Goal: Task Accomplishment & Management: Use online tool/utility

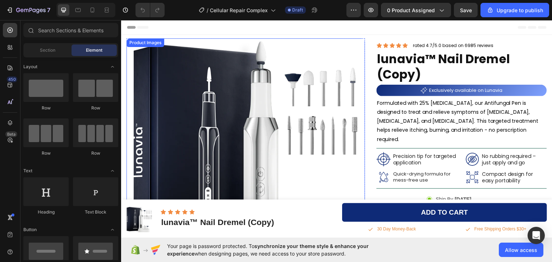
click at [289, 107] on img at bounding box center [245, 157] width 239 height 239
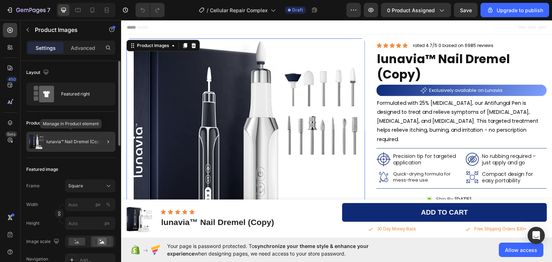
click at [70, 143] on p "lunavia™ Nail Dremel (Copy)" at bounding box center [74, 141] width 57 height 5
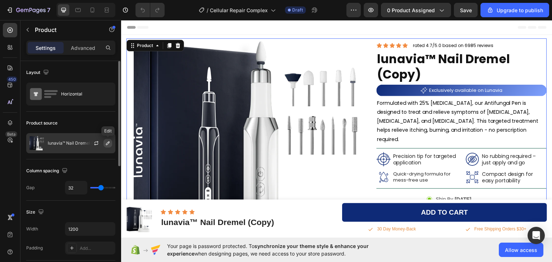
click at [106, 143] on icon "button" at bounding box center [108, 144] width 6 height 6
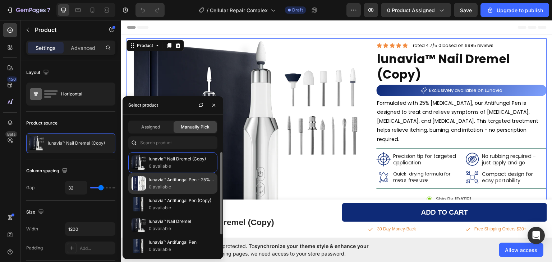
click at [160, 185] on p "0 available" at bounding box center [181, 187] width 65 height 7
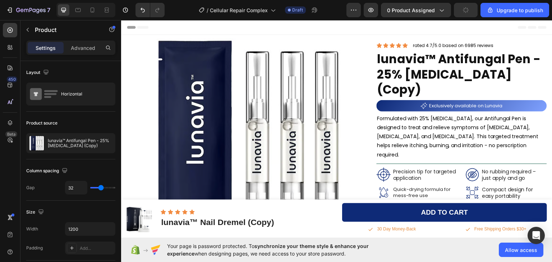
click at [3, 160] on div "450 Beta" at bounding box center [10, 141] width 20 height 242
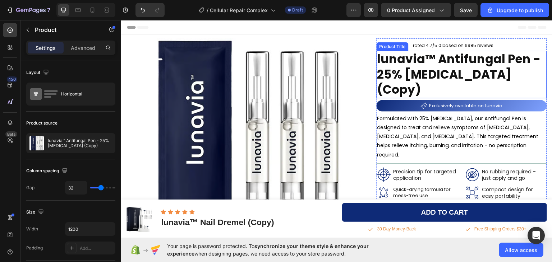
click at [417, 72] on h1 "lunavia™ Antifungal Pen - 25% Undecylenic Acid (Copy)" at bounding box center [462, 75] width 170 height 48
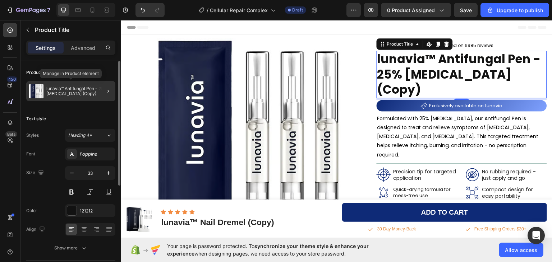
click at [55, 89] on p "lunavia™ Antifungal Pen - 25% Undecylenic Acid (Copy)" at bounding box center [79, 91] width 66 height 10
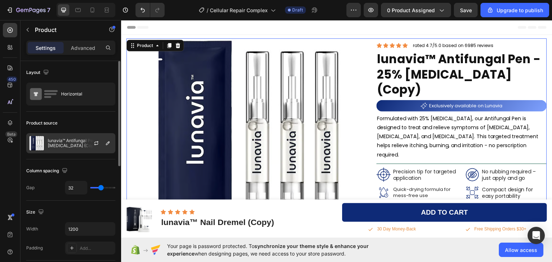
click at [60, 144] on p "lunavia™ Antifungal Pen - 25% Undecylenic Acid (Copy)" at bounding box center [80, 143] width 64 height 10
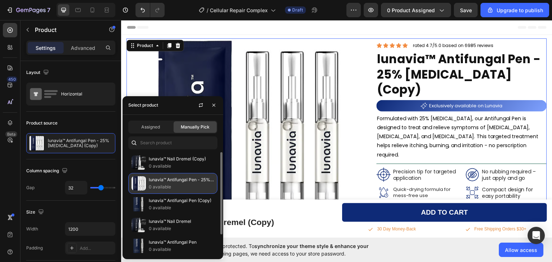
scroll to position [23, 0]
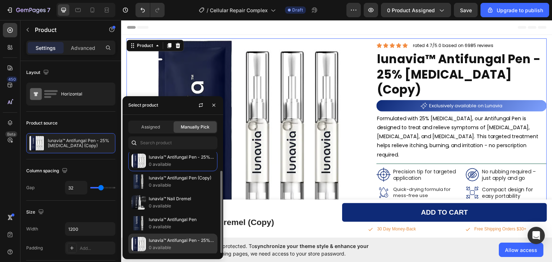
click at [178, 239] on p "lunavia™ Antifungal Pen - 25% [MEDICAL_DATA]" at bounding box center [181, 240] width 65 height 7
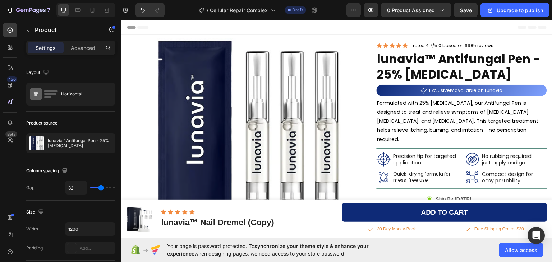
click at [6, 166] on div "450 Beta" at bounding box center [10, 117] width 14 height 188
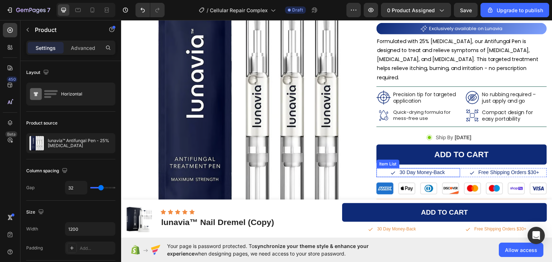
scroll to position [144, 0]
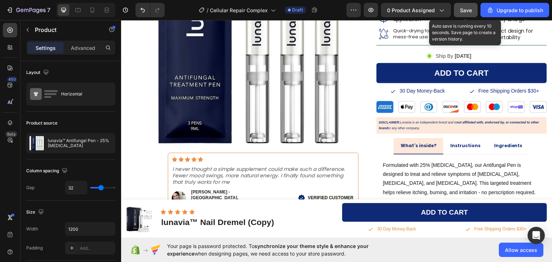
click at [463, 5] on button "Save" at bounding box center [466, 10] width 24 height 14
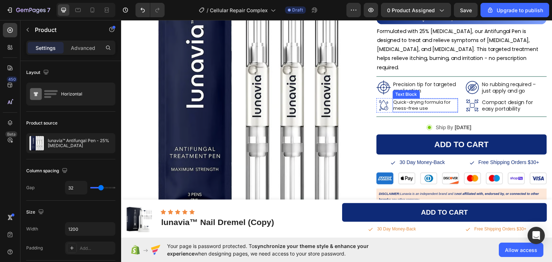
scroll to position [0, 0]
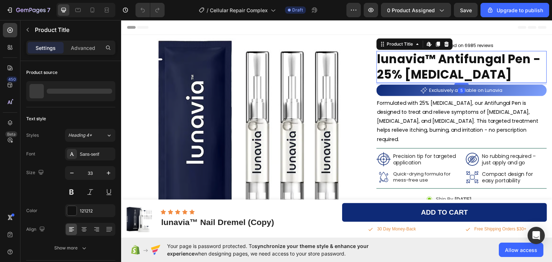
click at [396, 60] on h1 "lunavia™ Antifungal Pen - 25% [MEDICAL_DATA]" at bounding box center [462, 67] width 170 height 32
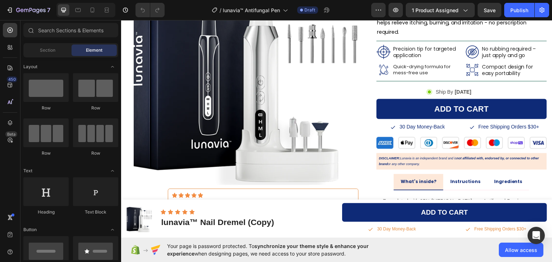
scroll to position [252, 0]
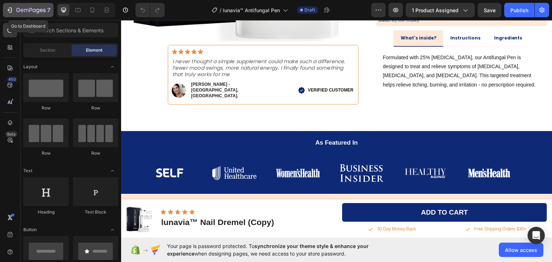
click at [10, 9] on icon "button" at bounding box center [9, 9] width 7 height 7
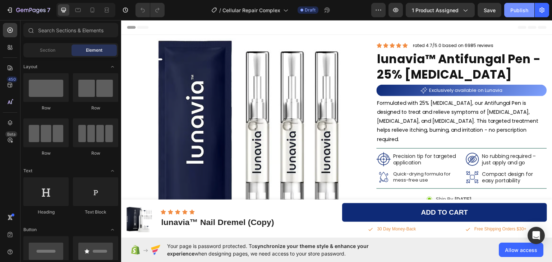
click at [516, 9] on div "Publish" at bounding box center [519, 10] width 18 height 8
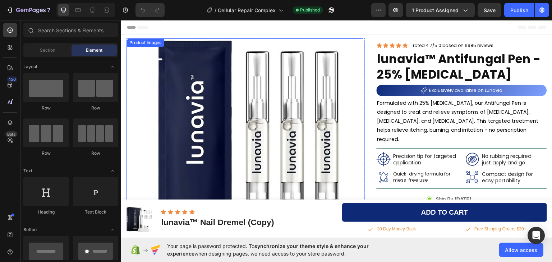
click at [311, 81] on img at bounding box center [245, 157] width 239 height 239
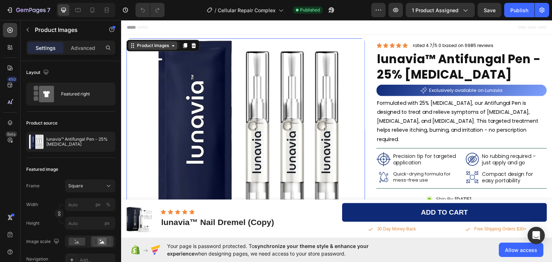
click at [173, 47] on icon at bounding box center [173, 45] width 6 height 6
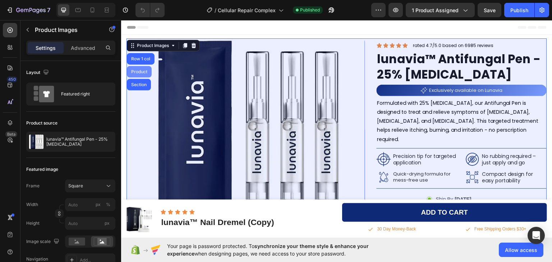
click at [138, 70] on div "Product" at bounding box center [139, 71] width 19 height 4
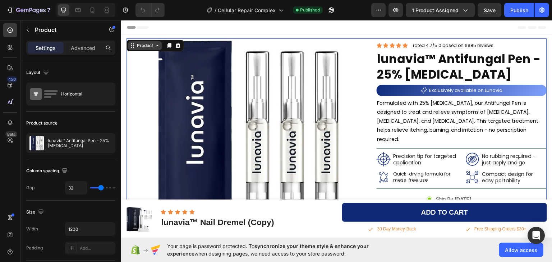
click at [160, 47] on icon at bounding box center [158, 45] width 6 height 6
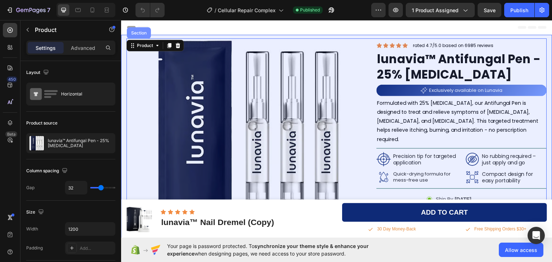
click at [138, 31] on div "Section" at bounding box center [139, 33] width 18 height 4
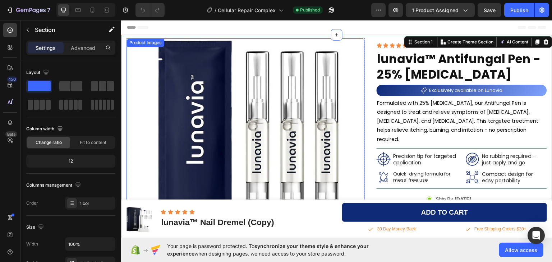
click at [205, 51] on img at bounding box center [245, 157] width 239 height 239
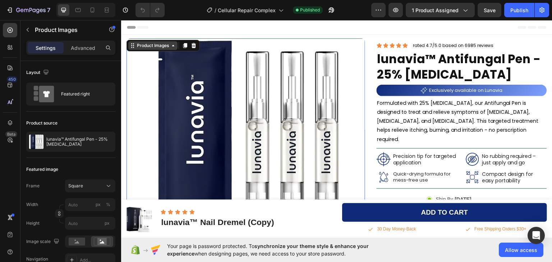
click at [174, 46] on icon at bounding box center [173, 45] width 6 height 6
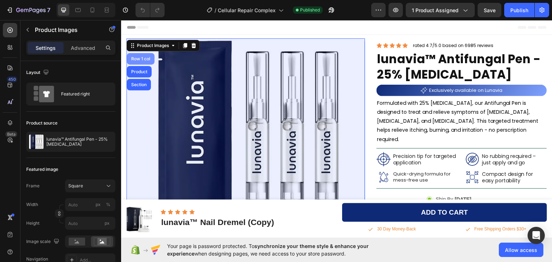
click at [139, 59] on div "Row 1 col" at bounding box center [141, 58] width 22 height 4
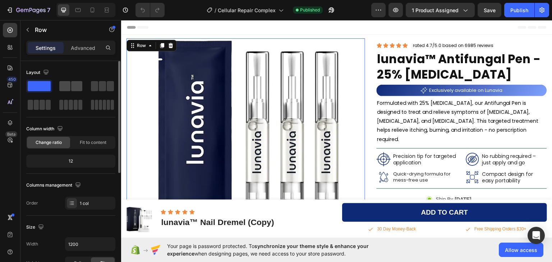
click at [69, 87] on span at bounding box center [64, 86] width 11 height 10
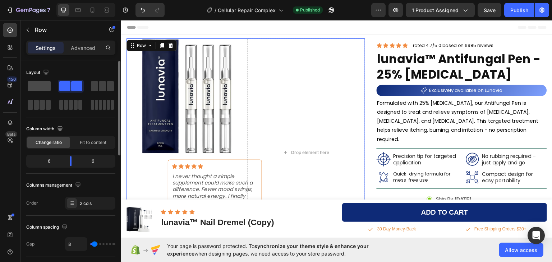
click at [42, 86] on span at bounding box center [39, 86] width 23 height 10
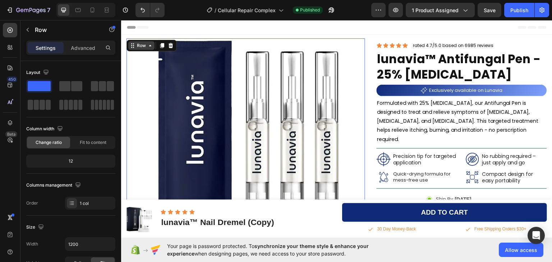
click at [152, 47] on icon at bounding box center [150, 45] width 6 height 6
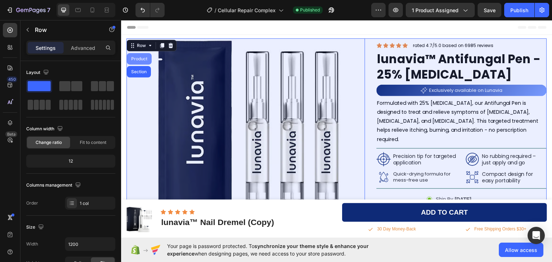
click at [143, 61] on div "Product" at bounding box center [139, 58] width 25 height 11
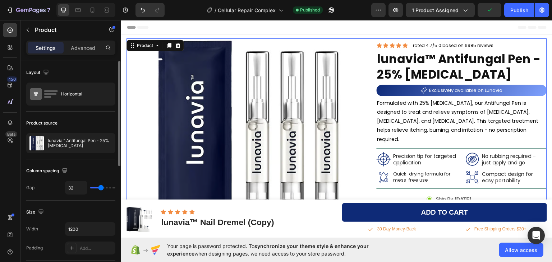
scroll to position [108, 0]
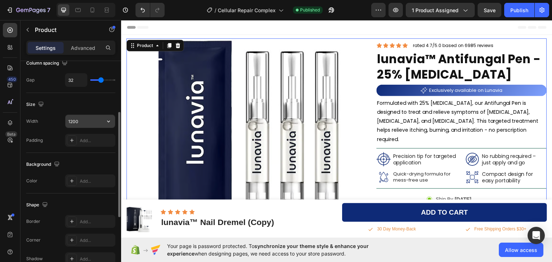
click at [74, 122] on input "1200" at bounding box center [90, 121] width 50 height 13
click at [107, 119] on icon "button" at bounding box center [108, 121] width 7 height 7
click at [72, 122] on input "1200" at bounding box center [90, 121] width 50 height 13
type input "1170"
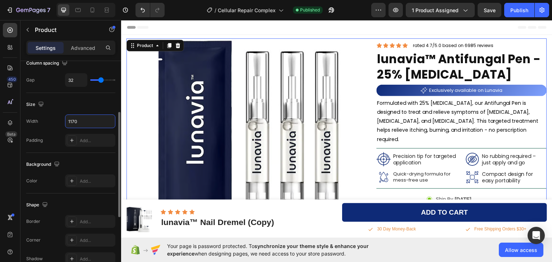
click at [61, 93] on div "Size Width 1170 Padding Add..." at bounding box center [70, 123] width 89 height 60
click at [191, 83] on img at bounding box center [245, 157] width 239 height 239
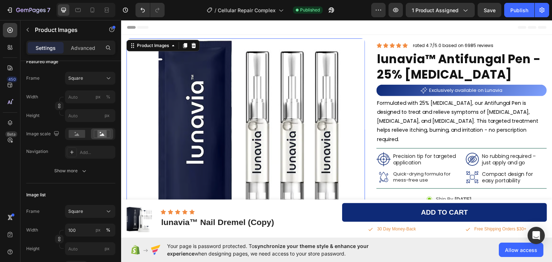
scroll to position [0, 0]
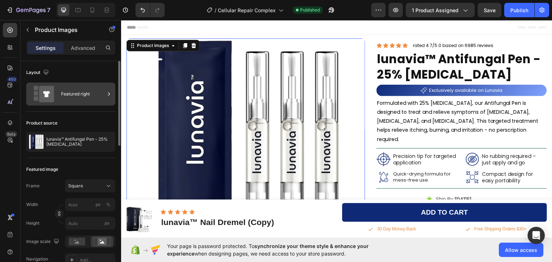
click at [67, 92] on div "Featured right" at bounding box center [83, 94] width 44 height 17
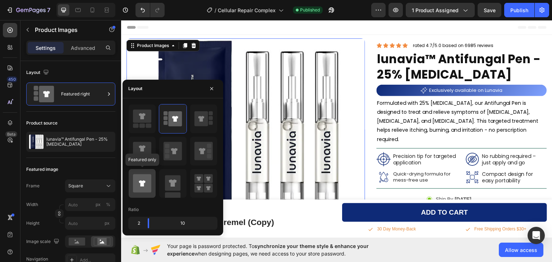
click at [142, 183] on icon at bounding box center [142, 183] width 6 height 6
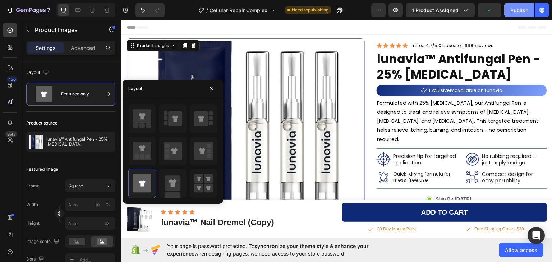
click at [517, 11] on div "Publish" at bounding box center [519, 10] width 18 height 8
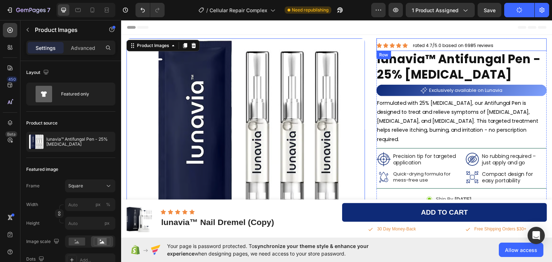
click at [499, 46] on div "Icon Icon Icon Icon Icon Icon List rated 4.7/5.0 based on 6985 reviews Text Blo…" at bounding box center [462, 44] width 170 height 13
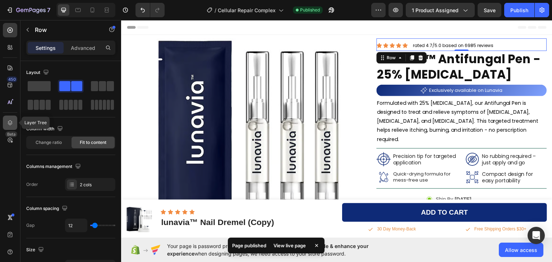
click at [9, 124] on icon at bounding box center [9, 122] width 7 height 7
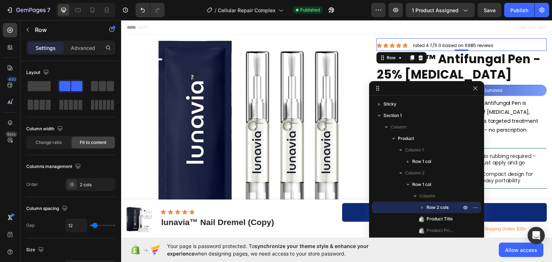
drag, startPoint x: 438, startPoint y: 217, endPoint x: 441, endPoint y: 204, distance: 13.1
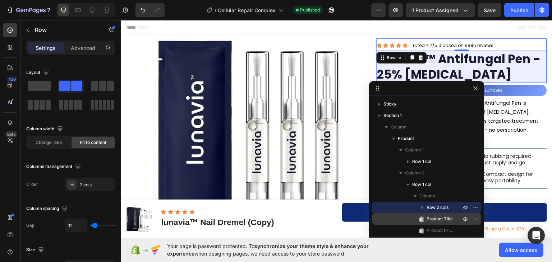
drag, startPoint x: 436, startPoint y: 204, endPoint x: 437, endPoint y: 219, distance: 14.8
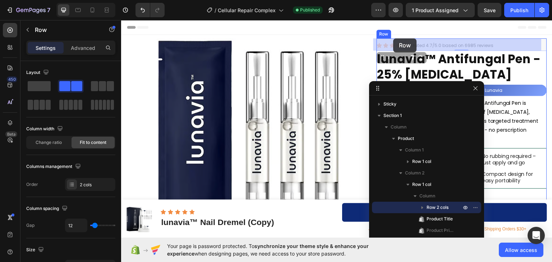
drag, startPoint x: 379, startPoint y: 59, endPoint x: 394, endPoint y: 38, distance: 25.2
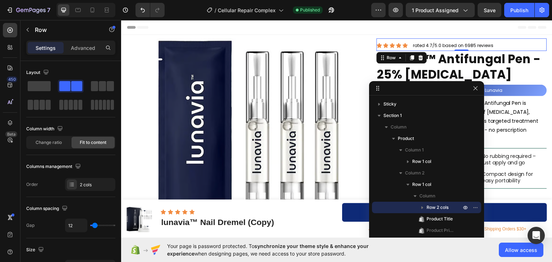
click at [516, 41] on div "Icon Icon Icon Icon Icon Icon List rated 4.7/5.0 based on 6985 reviews Text Blo…" at bounding box center [462, 44] width 170 height 13
click at [492, 40] on div "Icon Icon Icon Icon Icon Icon List rated 4.7/5.0 based on 6985 reviews Text Blo…" at bounding box center [462, 44] width 170 height 13
click at [479, 47] on p "rated 4.7/5.0 based on 6985 reviews" at bounding box center [453, 45] width 80 height 6
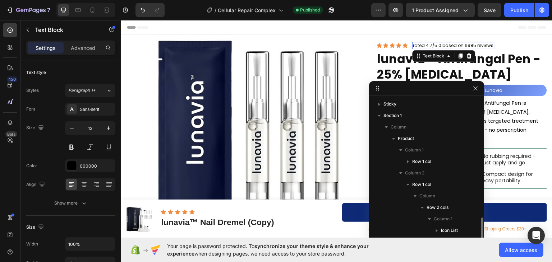
scroll to position [91, 0]
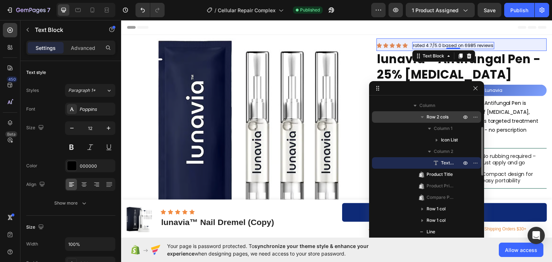
click at [425, 117] on icon "button" at bounding box center [422, 117] width 7 height 7
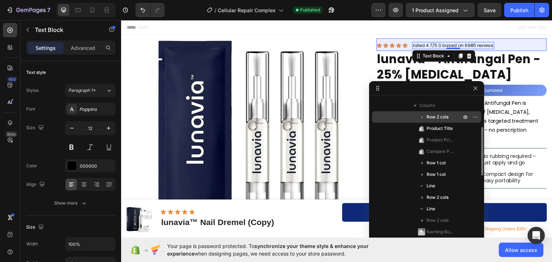
click at [434, 116] on span "Row 2 cols" at bounding box center [438, 117] width 22 height 7
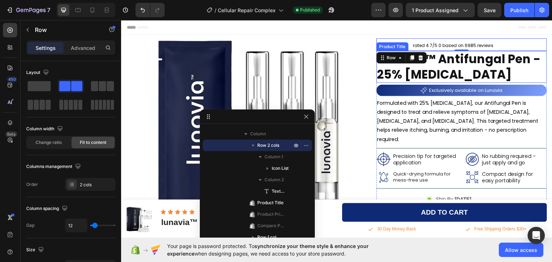
click at [476, 66] on h1 "lunavia™ Antifungal Pen - 25% [MEDICAL_DATA]" at bounding box center [462, 67] width 170 height 32
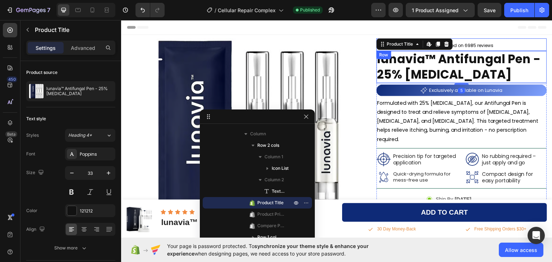
click at [513, 41] on div "Icon Icon Icon Icon Icon Icon List rated 4.7/5.0 based on 6985 reviews Text Blo…" at bounding box center [462, 44] width 170 height 13
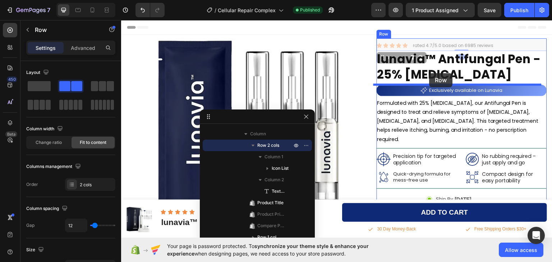
drag, startPoint x: 380, startPoint y: 57, endPoint x: 429, endPoint y: 73, distance: 51.7
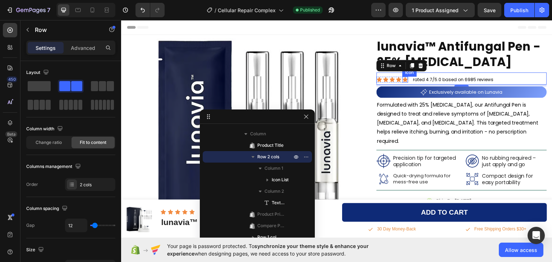
click at [403, 78] on icon at bounding box center [405, 79] width 5 height 5
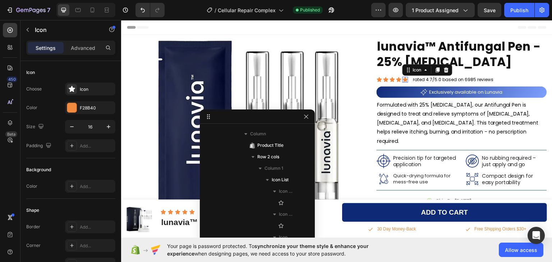
scroll to position [194, 0]
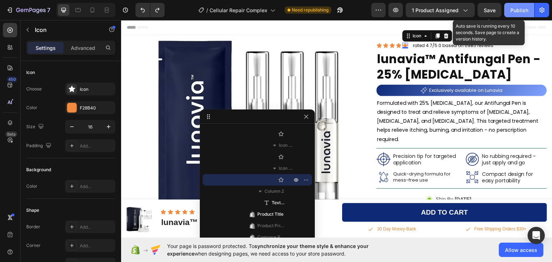
click at [490, 10] on span "Save" at bounding box center [490, 10] width 12 height 6
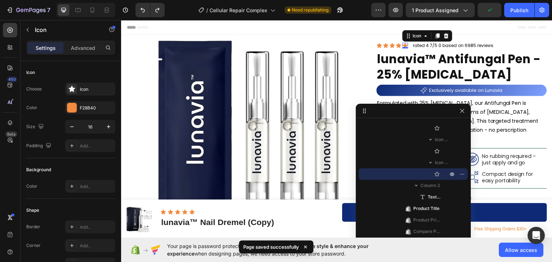
drag, startPoint x: 260, startPoint y: 117, endPoint x: 428, endPoint y: 100, distance: 169.0
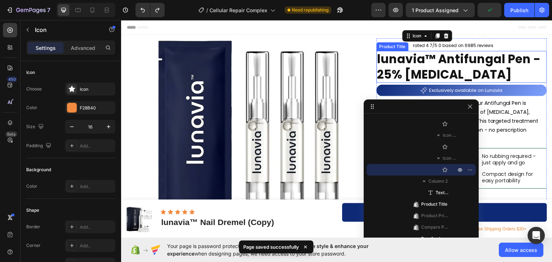
click at [490, 57] on h1 "lunavia™ Antifungal Pen - 25% [MEDICAL_DATA]" at bounding box center [462, 67] width 170 height 32
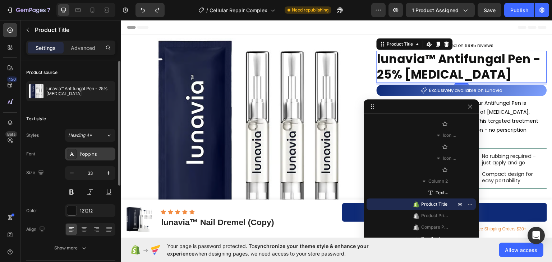
click at [81, 151] on div "Poppins" at bounding box center [97, 154] width 34 height 6
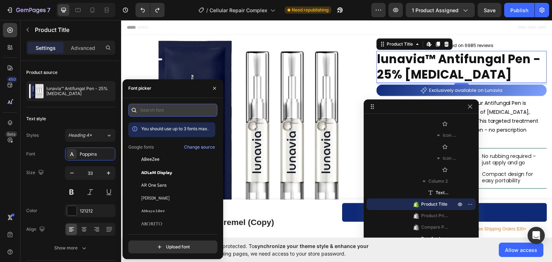
click at [148, 106] on input "text" at bounding box center [172, 110] width 89 height 13
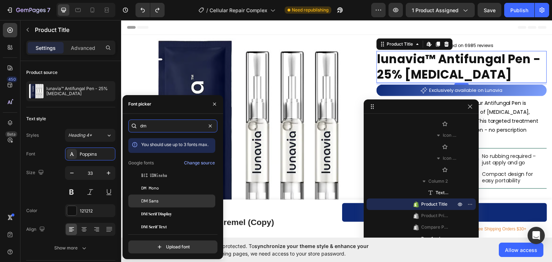
type input "dm"
click at [152, 199] on span "DM Sans" at bounding box center [149, 201] width 17 height 6
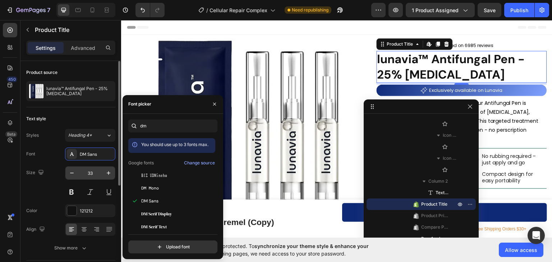
click at [98, 176] on input "33" at bounding box center [90, 173] width 24 height 13
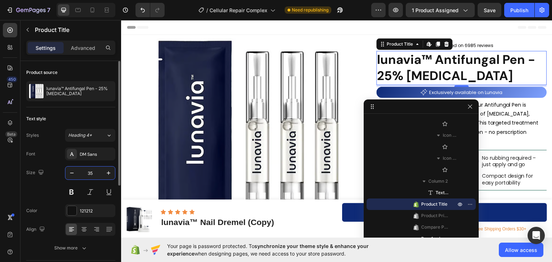
scroll to position [36, 0]
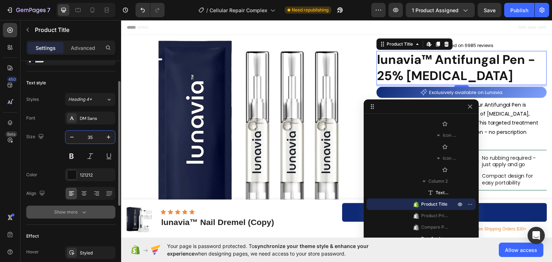
type input "35"
click at [81, 212] on icon "button" at bounding box center [83, 212] width 7 height 7
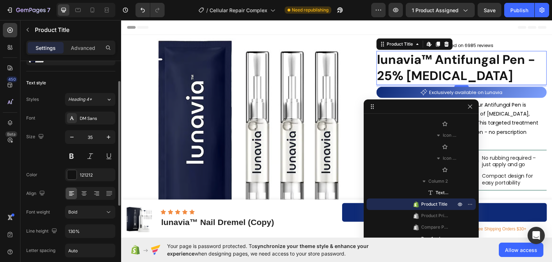
scroll to position [72, 0]
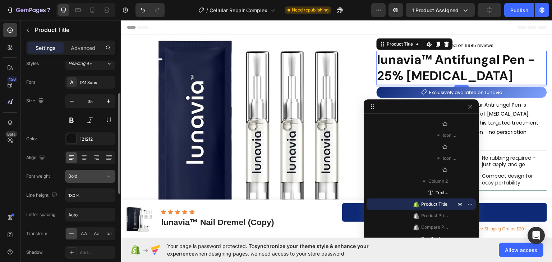
click at [79, 177] on div "Bold" at bounding box center [86, 176] width 37 height 6
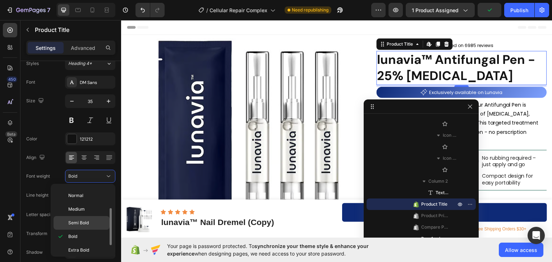
scroll to position [54, 0]
click at [72, 245] on span "Black" at bounding box center [73, 248] width 11 height 6
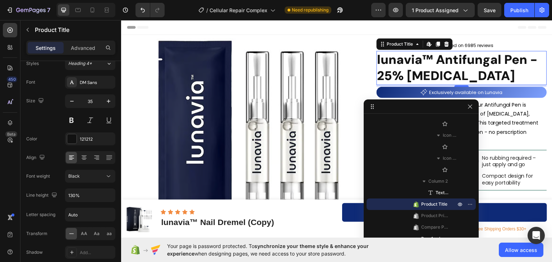
click at [4, 175] on div "450 Beta" at bounding box center [10, 117] width 14 height 188
click at [72, 140] on div at bounding box center [71, 138] width 9 height 9
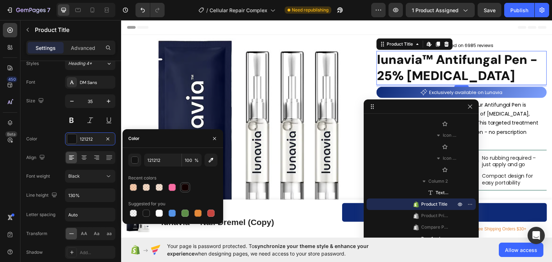
click at [185, 189] on div at bounding box center [184, 187] width 7 height 7
click at [132, 160] on div "button" at bounding box center [135, 160] width 7 height 7
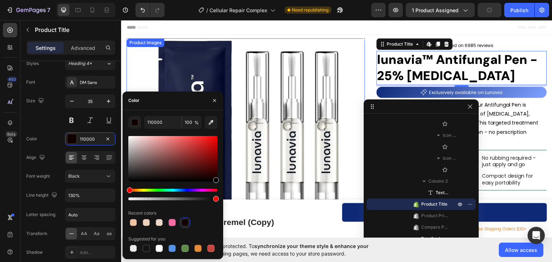
drag, startPoint x: 293, startPoint y: 185, endPoint x: 344, endPoint y: 210, distance: 56.6
type input "000000"
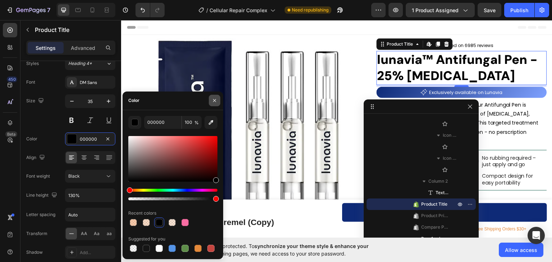
click at [213, 102] on icon "button" at bounding box center [215, 101] width 6 height 6
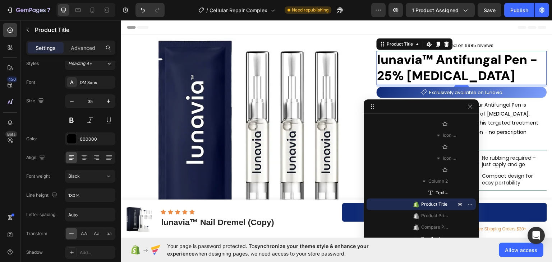
click at [0, 174] on div "450 Beta" at bounding box center [10, 141] width 20 height 242
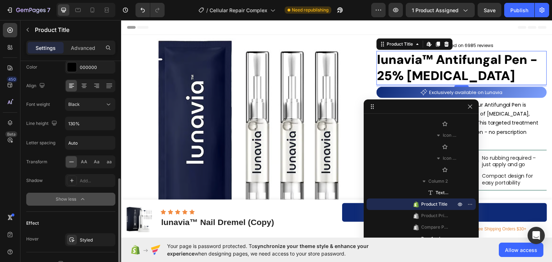
scroll to position [180, 0]
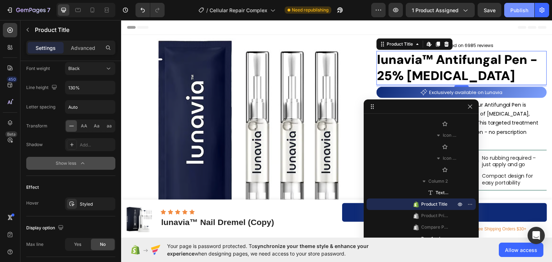
click at [516, 9] on div "Publish" at bounding box center [519, 10] width 18 height 8
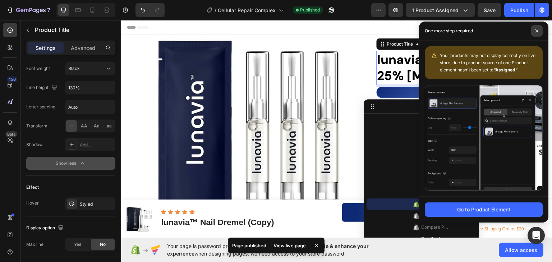
click at [539, 32] on span at bounding box center [536, 30] width 11 height 11
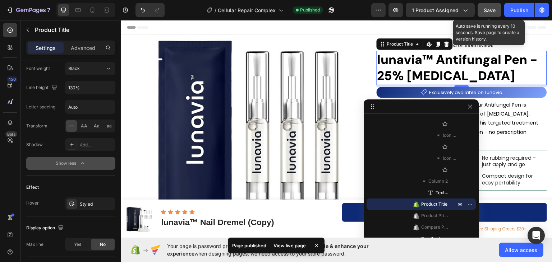
click at [486, 9] on span "Save" at bounding box center [490, 10] width 12 height 6
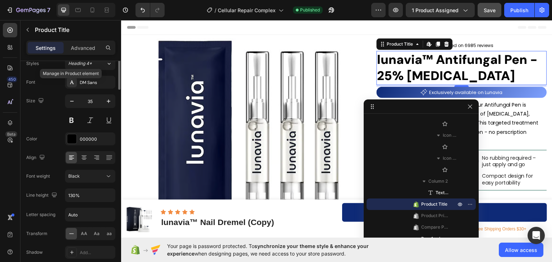
scroll to position [0, 0]
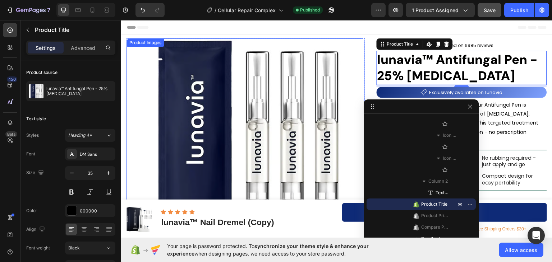
click at [132, 53] on img at bounding box center [245, 157] width 239 height 239
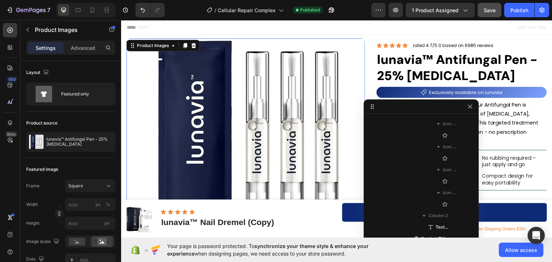
scroll to position [22, 0]
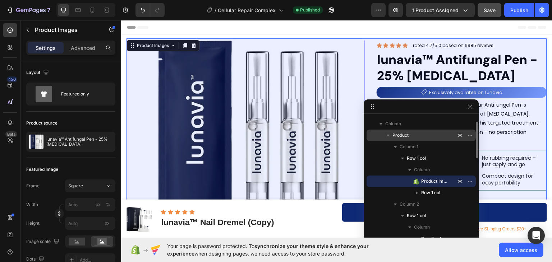
click at [405, 139] on div "Product" at bounding box center [420, 135] width 103 height 11
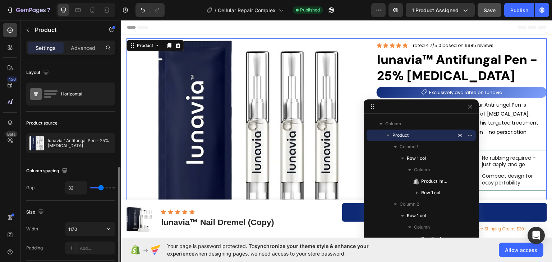
scroll to position [72, 0]
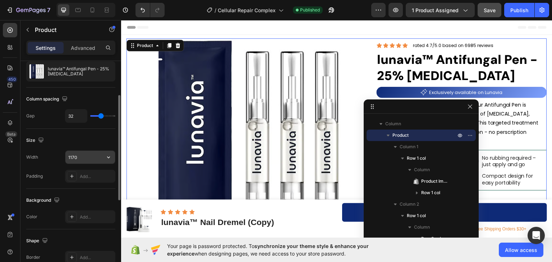
click at [74, 154] on input "1170" at bounding box center [90, 157] width 50 height 13
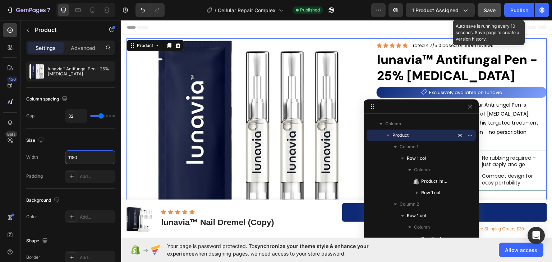
type input "1180"
click at [488, 9] on span "Save" at bounding box center [490, 10] width 12 height 6
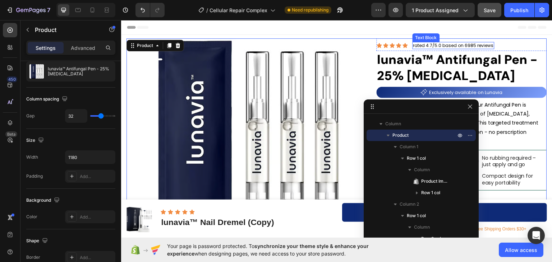
click at [457, 46] on p "rated 4.7/5.0 based on 6985 reviews" at bounding box center [453, 45] width 80 height 6
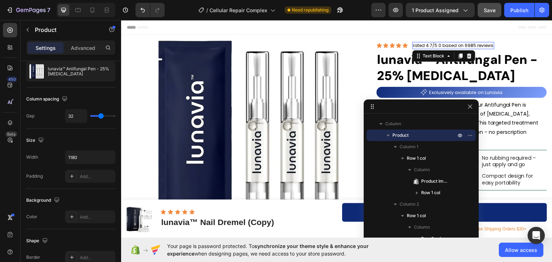
click at [457, 46] on p "rated 4.7/5.0 based on 6985 reviews" at bounding box center [453, 45] width 80 height 6
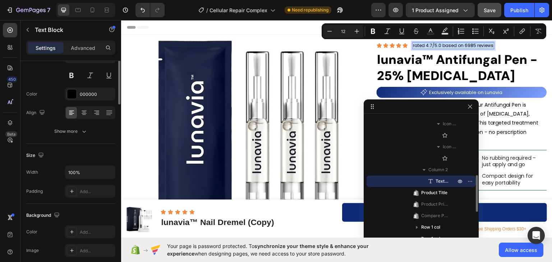
scroll to position [0, 0]
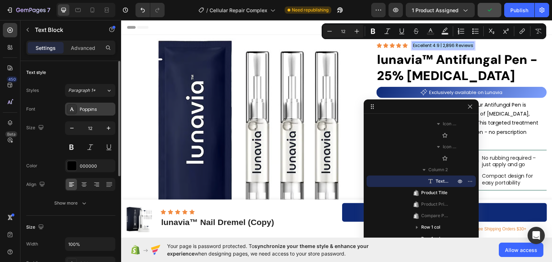
click at [86, 108] on div "Poppins" at bounding box center [97, 109] width 34 height 6
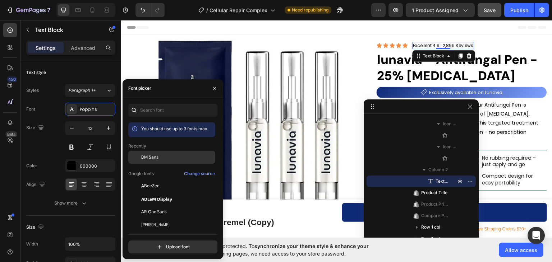
click at [151, 159] on span "DM Sans" at bounding box center [149, 157] width 17 height 6
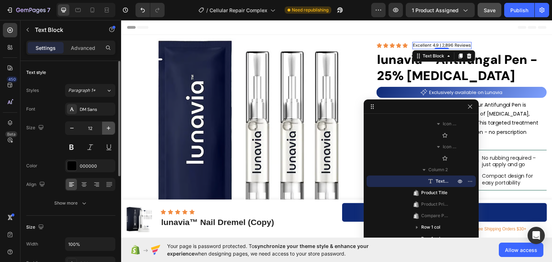
click at [106, 128] on icon "button" at bounding box center [108, 128] width 7 height 7
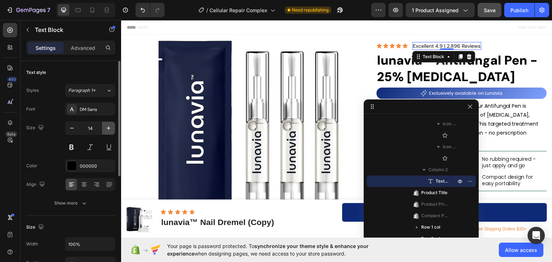
click at [106, 128] on icon "button" at bounding box center [108, 128] width 7 height 7
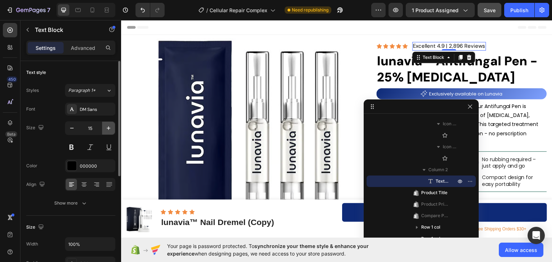
click at [106, 128] on icon "button" at bounding box center [108, 128] width 7 height 7
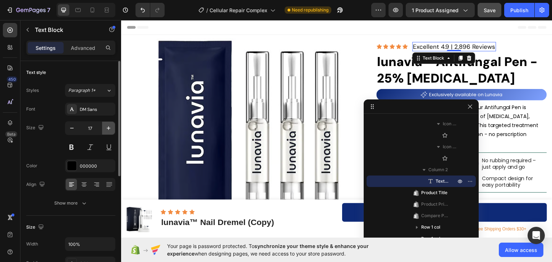
click at [106, 128] on icon "button" at bounding box center [108, 128] width 7 height 7
type input "18"
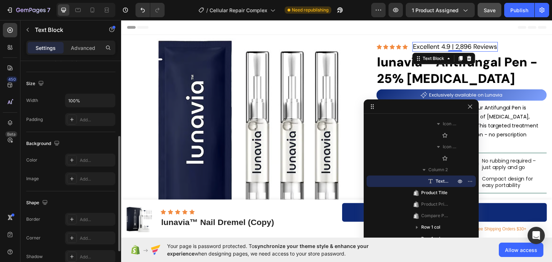
scroll to position [36, 0]
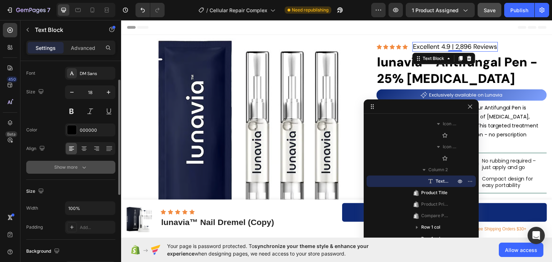
click at [83, 168] on icon "button" at bounding box center [83, 167] width 7 height 7
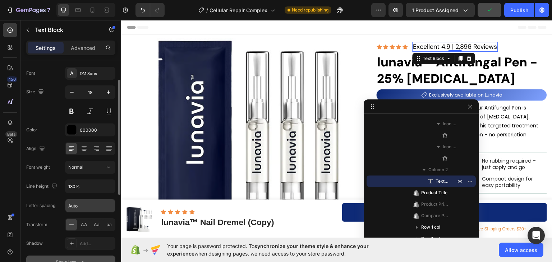
scroll to position [108, 0]
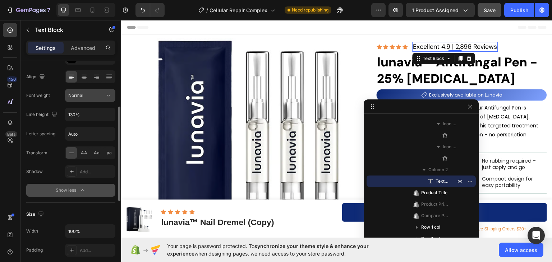
click at [82, 100] on button "Normal" at bounding box center [90, 95] width 50 height 13
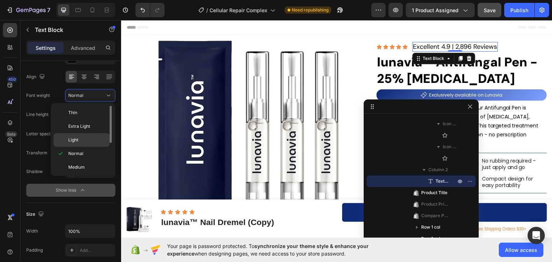
click at [76, 137] on span "Light" at bounding box center [73, 140] width 10 height 6
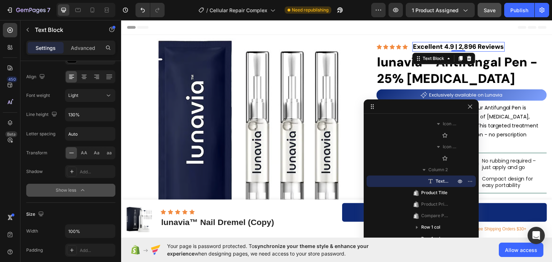
click at [3, 165] on div "450 Beta" at bounding box center [10, 117] width 14 height 188
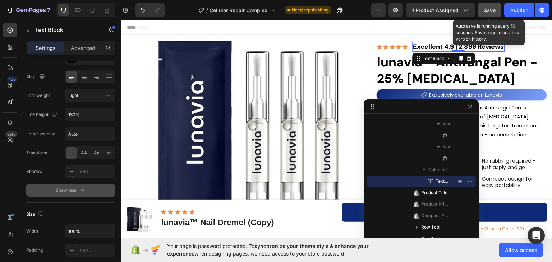
click at [491, 8] on span "Save" at bounding box center [490, 10] width 12 height 6
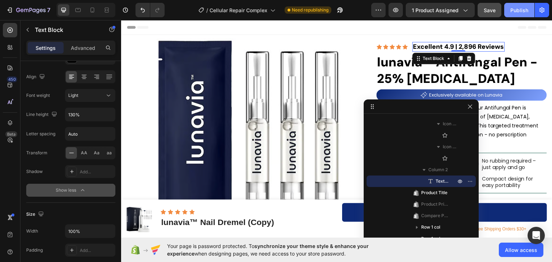
click at [519, 9] on div "Publish" at bounding box center [519, 10] width 18 height 8
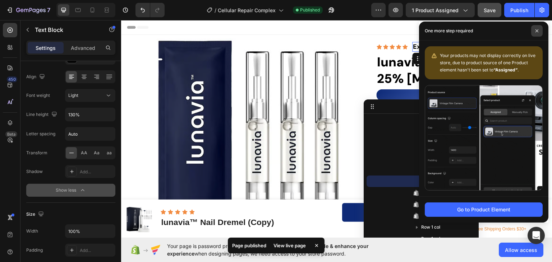
click at [536, 31] on icon at bounding box center [536, 30] width 3 height 3
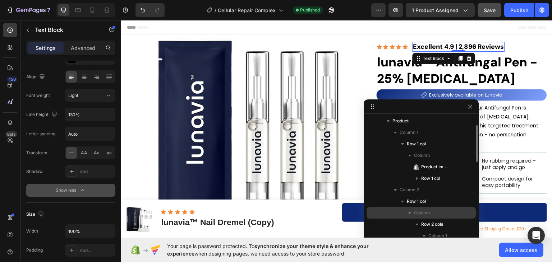
scroll to position [72, 0]
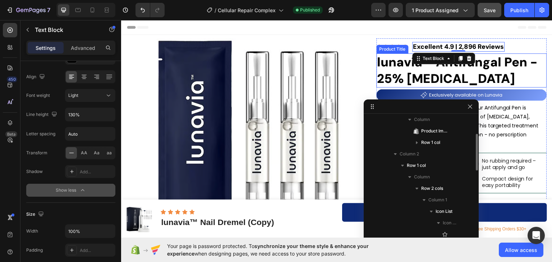
click at [504, 70] on h1 "lunavia™ Antifungal Pen - 25% [MEDICAL_DATA]" at bounding box center [462, 70] width 170 height 34
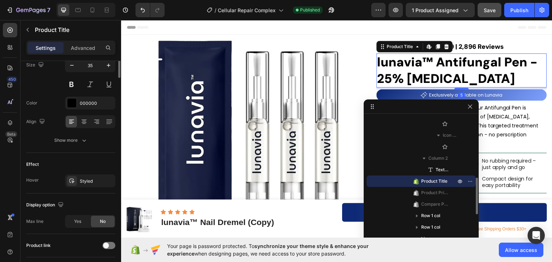
scroll to position [0, 0]
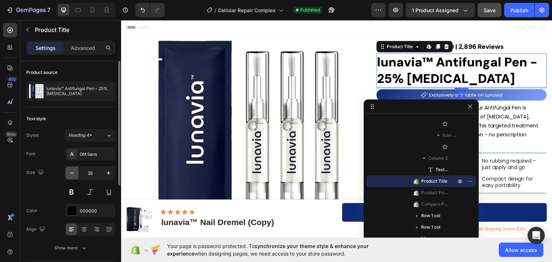
click at [73, 173] on icon "button" at bounding box center [72, 173] width 4 height 1
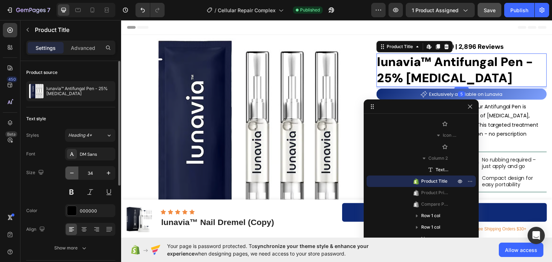
type input "33"
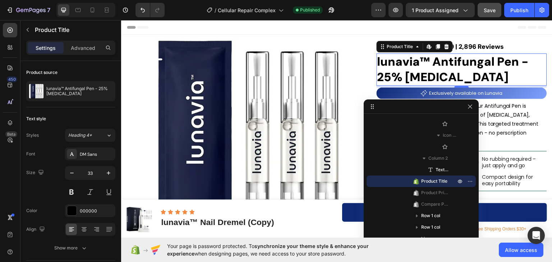
click at [511, 11] on div "Publish" at bounding box center [519, 10] width 18 height 8
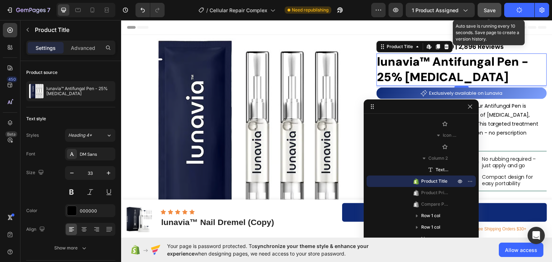
click at [487, 10] on span "Save" at bounding box center [490, 10] width 12 height 6
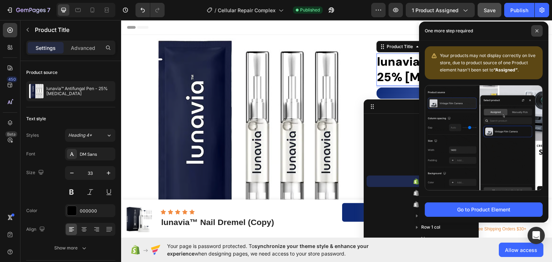
click at [539, 30] on span at bounding box center [536, 30] width 11 height 11
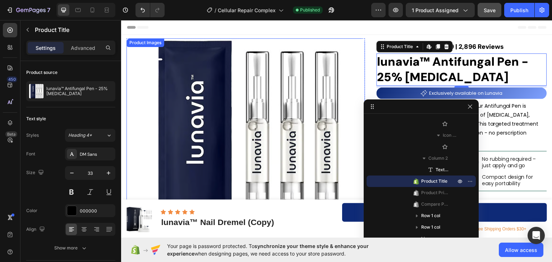
click at [357, 42] on img at bounding box center [245, 157] width 239 height 239
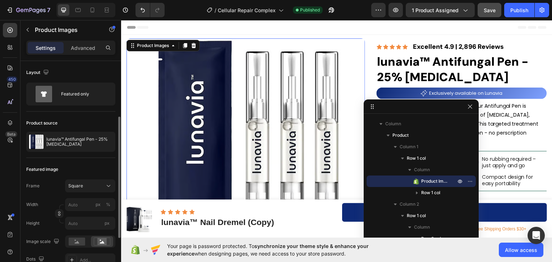
scroll to position [72, 0]
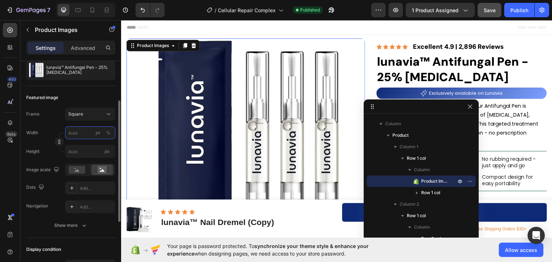
click at [71, 133] on input "px %" at bounding box center [90, 132] width 50 height 13
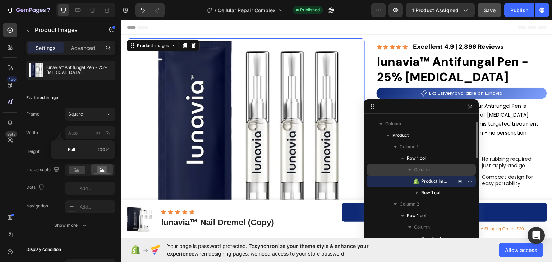
click at [422, 170] on span "Column" at bounding box center [422, 169] width 16 height 7
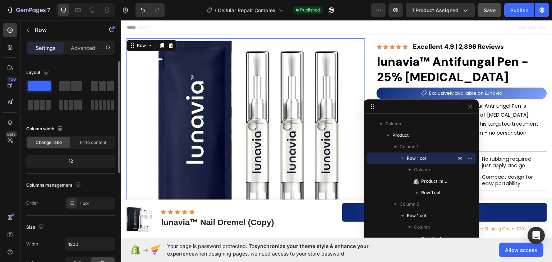
scroll to position [36, 0]
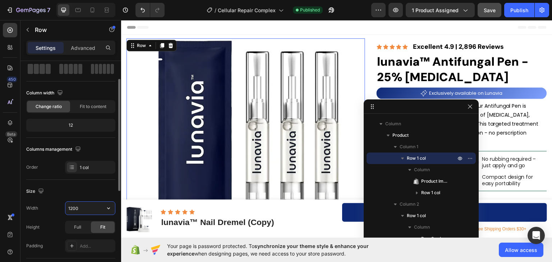
click at [75, 209] on input "1200" at bounding box center [90, 208] width 50 height 13
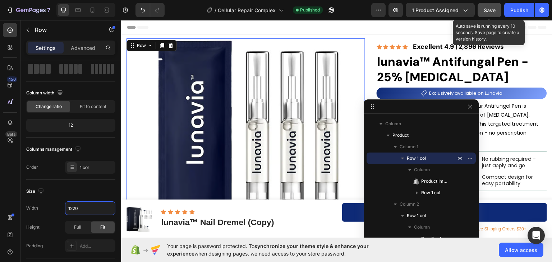
click at [484, 8] on span "Save" at bounding box center [490, 10] width 12 height 6
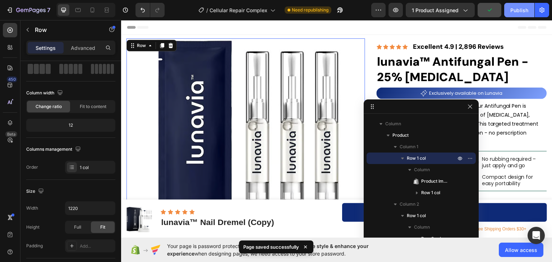
click at [507, 8] on button "Publish" at bounding box center [519, 10] width 30 height 14
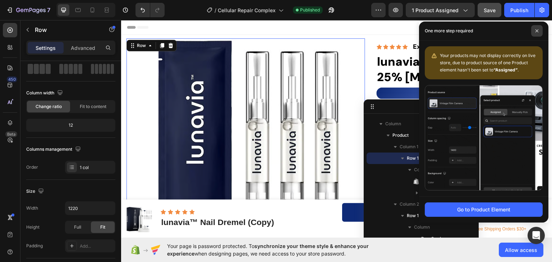
click at [537, 28] on span at bounding box center [536, 30] width 11 height 11
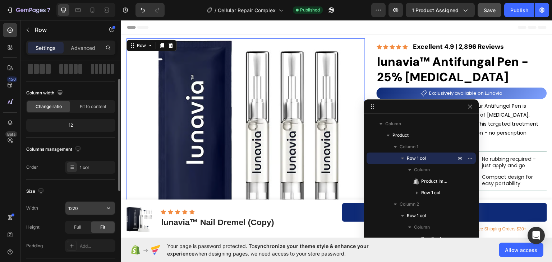
click at [75, 210] on input "1220" at bounding box center [90, 208] width 50 height 13
click at [73, 207] on input "1170" at bounding box center [90, 208] width 50 height 13
type input "1180"
click at [521, 6] on div "Publish" at bounding box center [519, 10] width 18 height 8
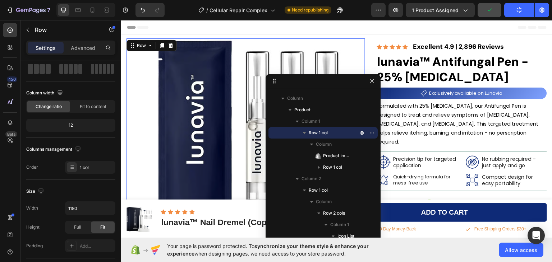
drag, startPoint x: 429, startPoint y: 108, endPoint x: 330, endPoint y: 82, distance: 103.4
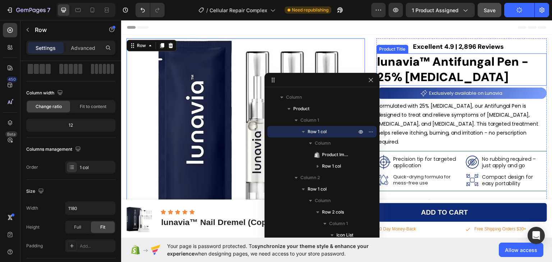
click at [526, 61] on h1 "lunavia™ Antifungal Pen - 25% [MEDICAL_DATA]" at bounding box center [462, 69] width 170 height 32
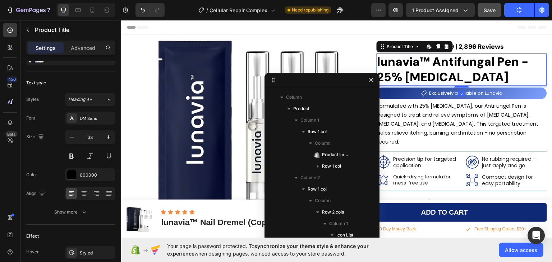
scroll to position [0, 0]
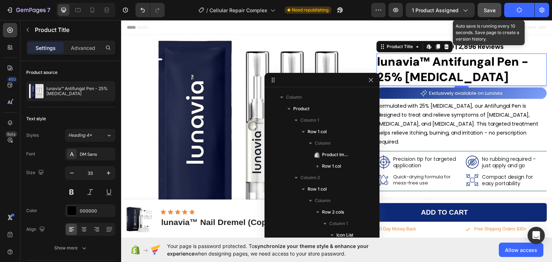
click at [489, 12] on span "Save" at bounding box center [490, 10] width 12 height 6
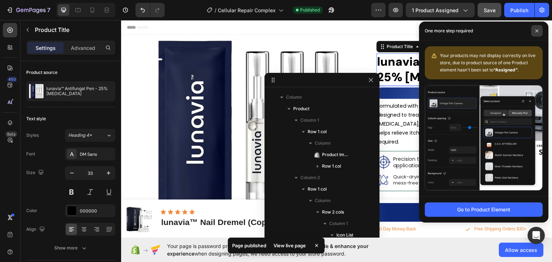
click at [538, 32] on icon at bounding box center [537, 31] width 4 height 4
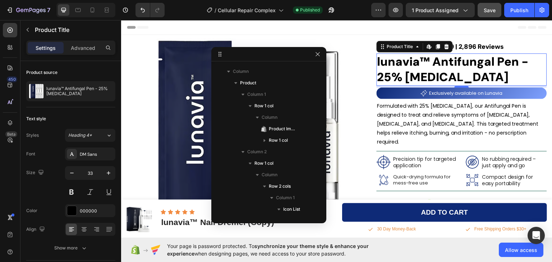
drag, startPoint x: 332, startPoint y: 77, endPoint x: 279, endPoint y: 51, distance: 59.3
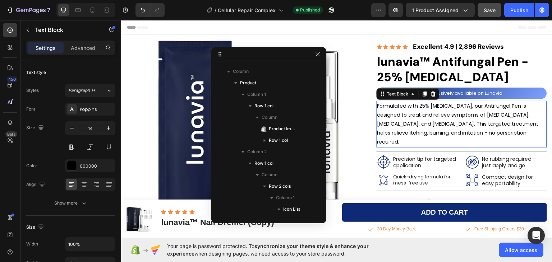
click at [454, 119] on p "Formulated with 25% [MEDICAL_DATA], our Antifungal Pen is designed to treat and…" at bounding box center [461, 123] width 169 height 45
click at [459, 112] on p "Formulated with 25% [MEDICAL_DATA], our Antifungal Pen is designed to treat and…" at bounding box center [461, 123] width 169 height 45
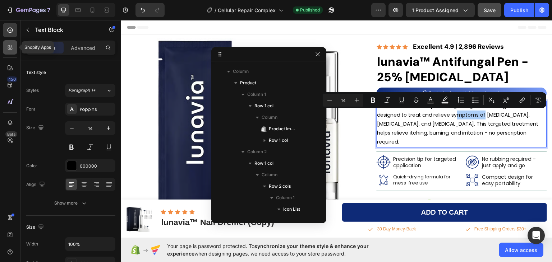
click at [11, 49] on icon at bounding box center [11, 49] width 2 height 2
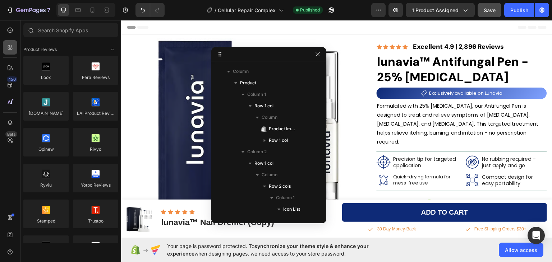
click at [11, 49] on icon at bounding box center [11, 49] width 2 height 2
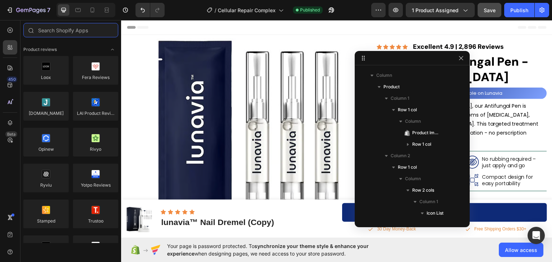
drag, startPoint x: 254, startPoint y: 55, endPoint x: 415, endPoint y: 59, distance: 161.0
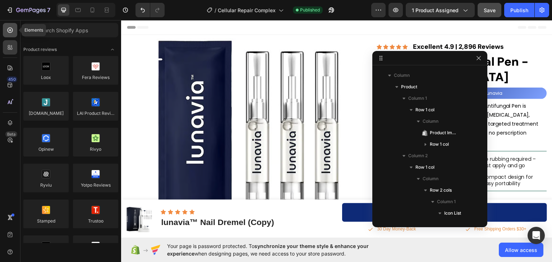
click at [12, 30] on icon at bounding box center [9, 30] width 7 height 7
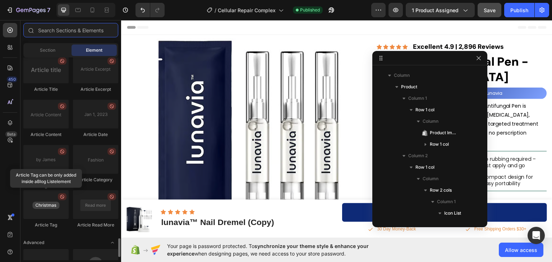
scroll to position [1974, 0]
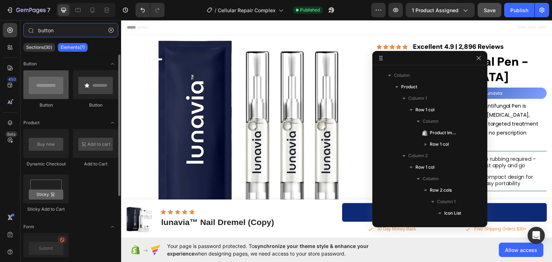
type input "button"
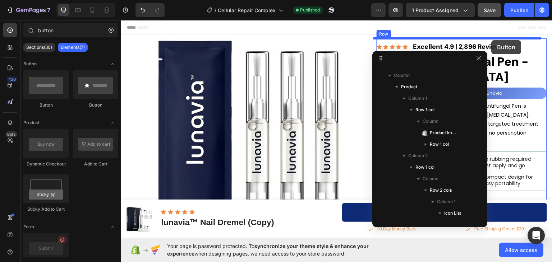
drag, startPoint x: 166, startPoint y: 108, endPoint x: 492, endPoint y: 40, distance: 332.2
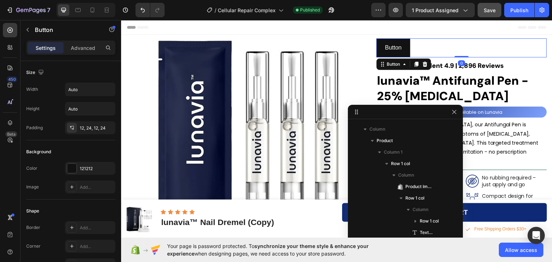
drag, startPoint x: 433, startPoint y: 60, endPoint x: 409, endPoint y: 115, distance: 59.8
click at [387, 46] on p "Button" at bounding box center [393, 47] width 17 height 10
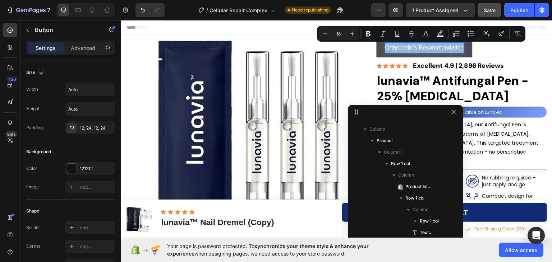
click at [377, 52] on button "Orthopedic's Recommendation" at bounding box center [425, 47] width 96 height 19
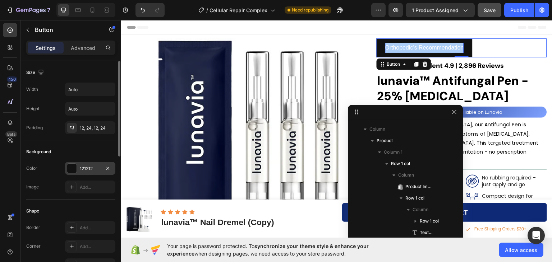
click at [86, 168] on div "121212" at bounding box center [90, 169] width 21 height 6
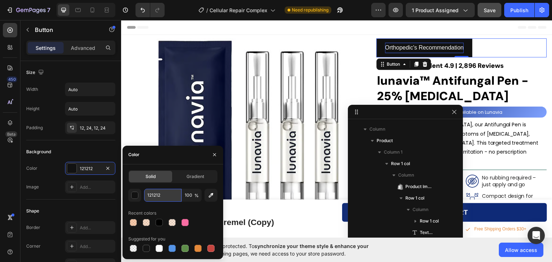
click at [158, 194] on input "121212" at bounding box center [162, 195] width 37 height 13
paste input "C4D9CE"
type input "C4D9CE"
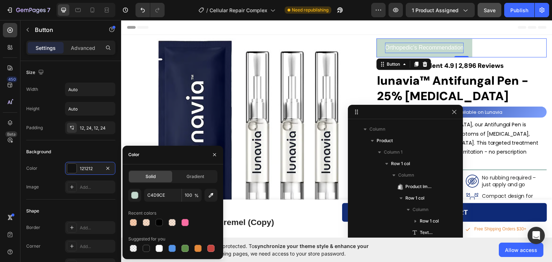
click at [9, 161] on div "450 Beta" at bounding box center [10, 117] width 14 height 188
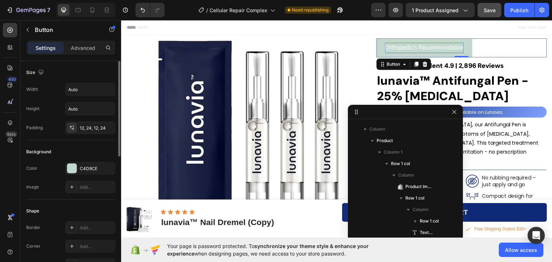
scroll to position [36, 0]
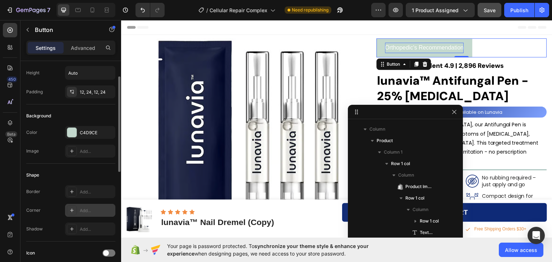
click at [80, 210] on div "Add..." at bounding box center [97, 211] width 34 height 6
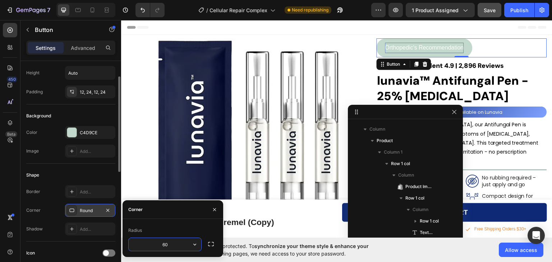
type input "60"
click at [62, 173] on div "Shape" at bounding box center [70, 175] width 89 height 11
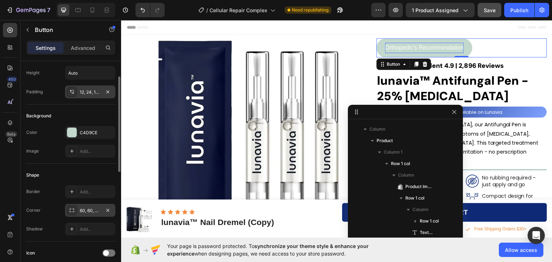
click at [91, 92] on div "12, 24, 12, 24" at bounding box center [90, 92] width 21 height 6
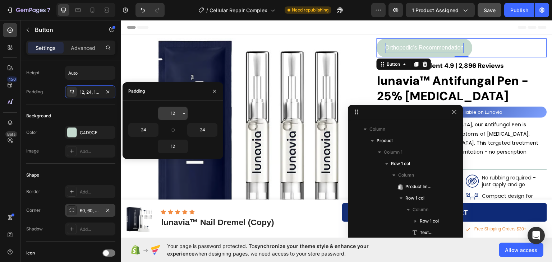
click at [176, 115] on input "12" at bounding box center [172, 113] width 29 height 13
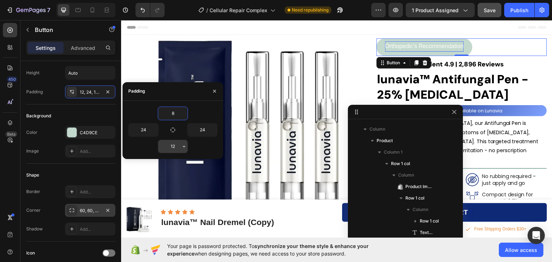
type input "8"
click at [171, 146] on input "12" at bounding box center [172, 146] width 29 height 13
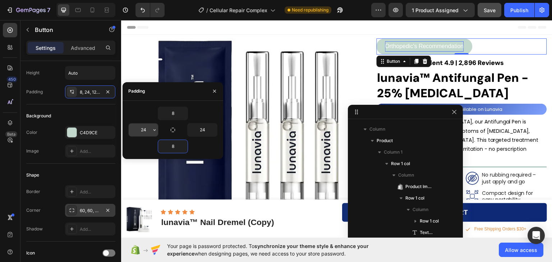
type input "8"
click at [143, 128] on input "24" at bounding box center [143, 130] width 29 height 13
type input "22"
click at [203, 131] on input "24" at bounding box center [202, 130] width 29 height 13
type input "22"
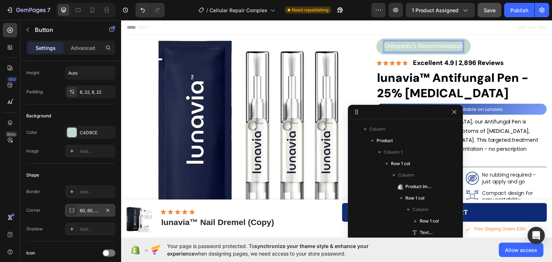
click at [435, 45] on p "Orthopedic's Recommendation" at bounding box center [424, 46] width 79 height 10
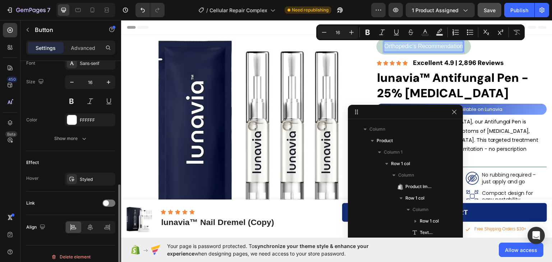
scroll to position [293, 0]
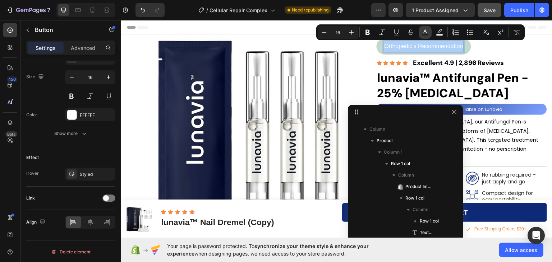
click at [427, 33] on icon "Editor contextual toolbar" at bounding box center [425, 32] width 7 height 7
type input "FFFFFF"
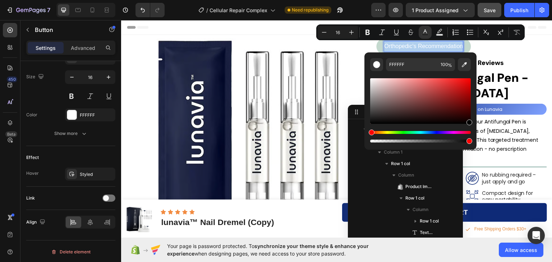
type input "000000"
drag, startPoint x: 436, startPoint y: 118, endPoint x: 473, endPoint y: 125, distance: 38.1
click at [473, 125] on div "000000 100 %" at bounding box center [420, 98] width 112 height 92
click at [431, 48] on span "Orthopedic's Recommendation" at bounding box center [424, 46] width 79 height 6
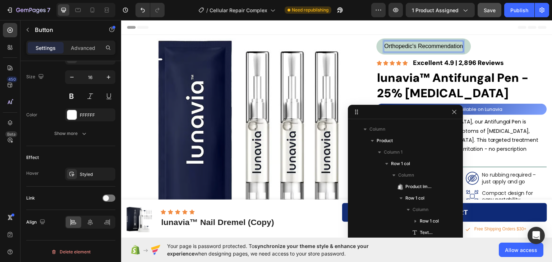
click at [502, 46] on div "Orthopedic's Recommendation Button 0" at bounding box center [462, 46] width 170 height 16
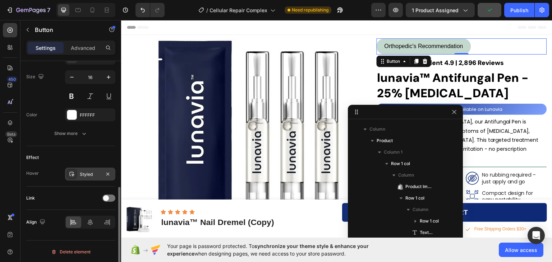
click at [88, 174] on div "Styled" at bounding box center [90, 174] width 21 height 6
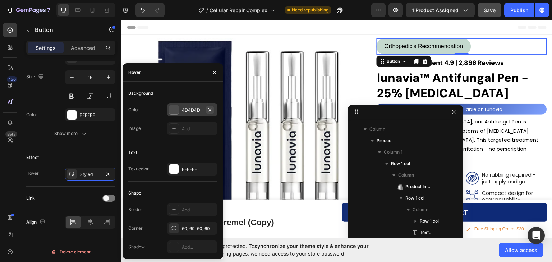
click at [210, 108] on icon "button" at bounding box center [210, 110] width 6 height 6
click at [174, 170] on div at bounding box center [173, 169] width 9 height 9
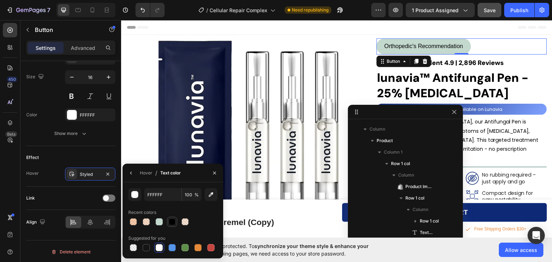
click at [174, 222] on div at bounding box center [172, 221] width 7 height 7
type input "000000"
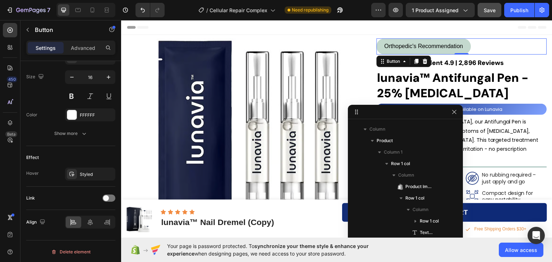
click at [6, 180] on div "450 Beta" at bounding box center [10, 117] width 14 height 188
click at [86, 174] on div "Styled" at bounding box center [90, 174] width 21 height 6
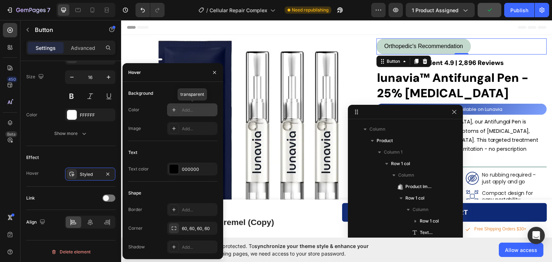
click at [193, 111] on div "Add..." at bounding box center [199, 110] width 34 height 6
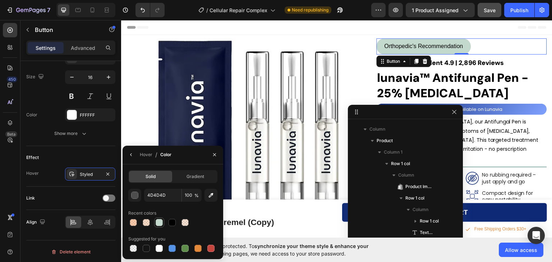
click at [160, 223] on div at bounding box center [159, 222] width 7 height 7
type input "C4D9CE"
click at [10, 178] on div "450 Beta" at bounding box center [10, 117] width 14 height 188
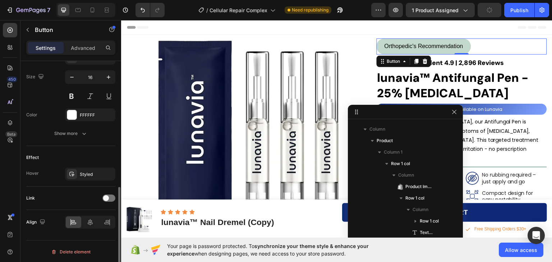
scroll to position [221, 0]
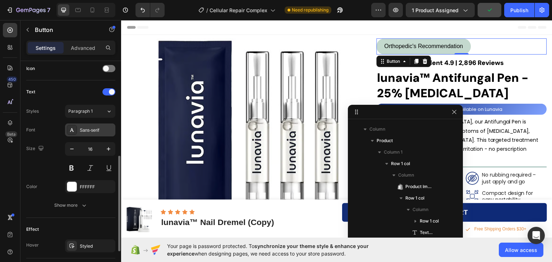
click at [87, 131] on div "Sans-serif" at bounding box center [97, 130] width 34 height 6
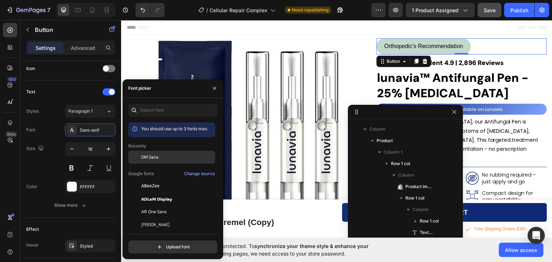
click at [154, 158] on span "DM Sans" at bounding box center [149, 157] width 17 height 6
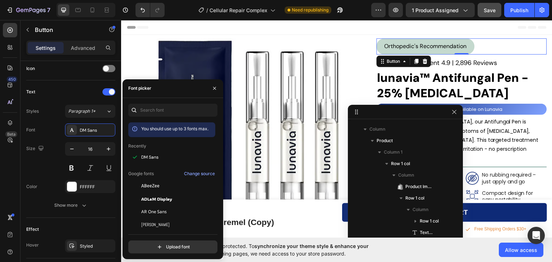
click at [5, 172] on div "450 Beta" at bounding box center [10, 117] width 14 height 188
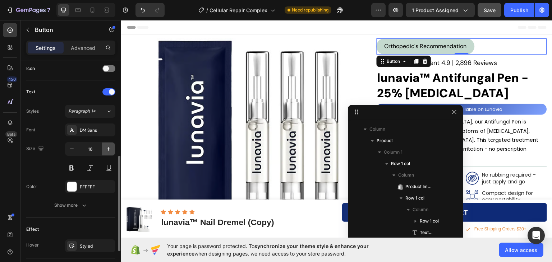
click at [107, 147] on icon "button" at bounding box center [108, 149] width 7 height 7
type input "17"
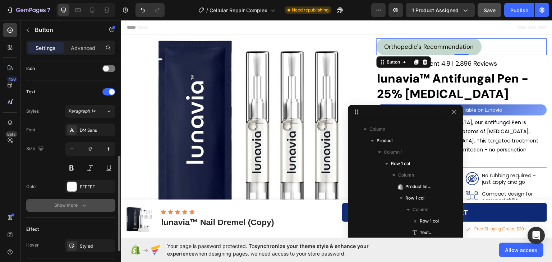
click at [82, 208] on icon "button" at bounding box center [83, 205] width 7 height 7
click at [86, 205] on div "Normal" at bounding box center [86, 205] width 37 height 6
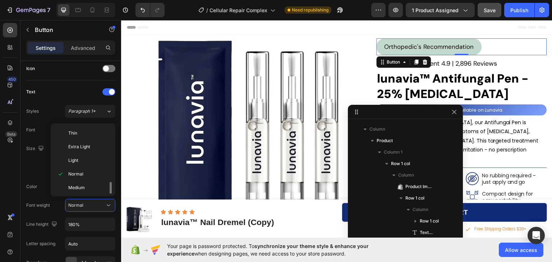
scroll to position [36, 0]
click at [89, 166] on p "Semi Bold" at bounding box center [87, 165] width 38 height 6
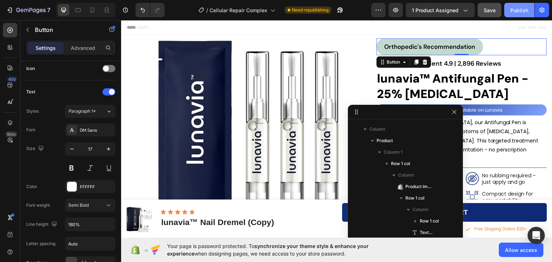
click at [517, 10] on div "Publish" at bounding box center [519, 10] width 18 height 8
